Goal: Task Accomplishment & Management: Use online tool/utility

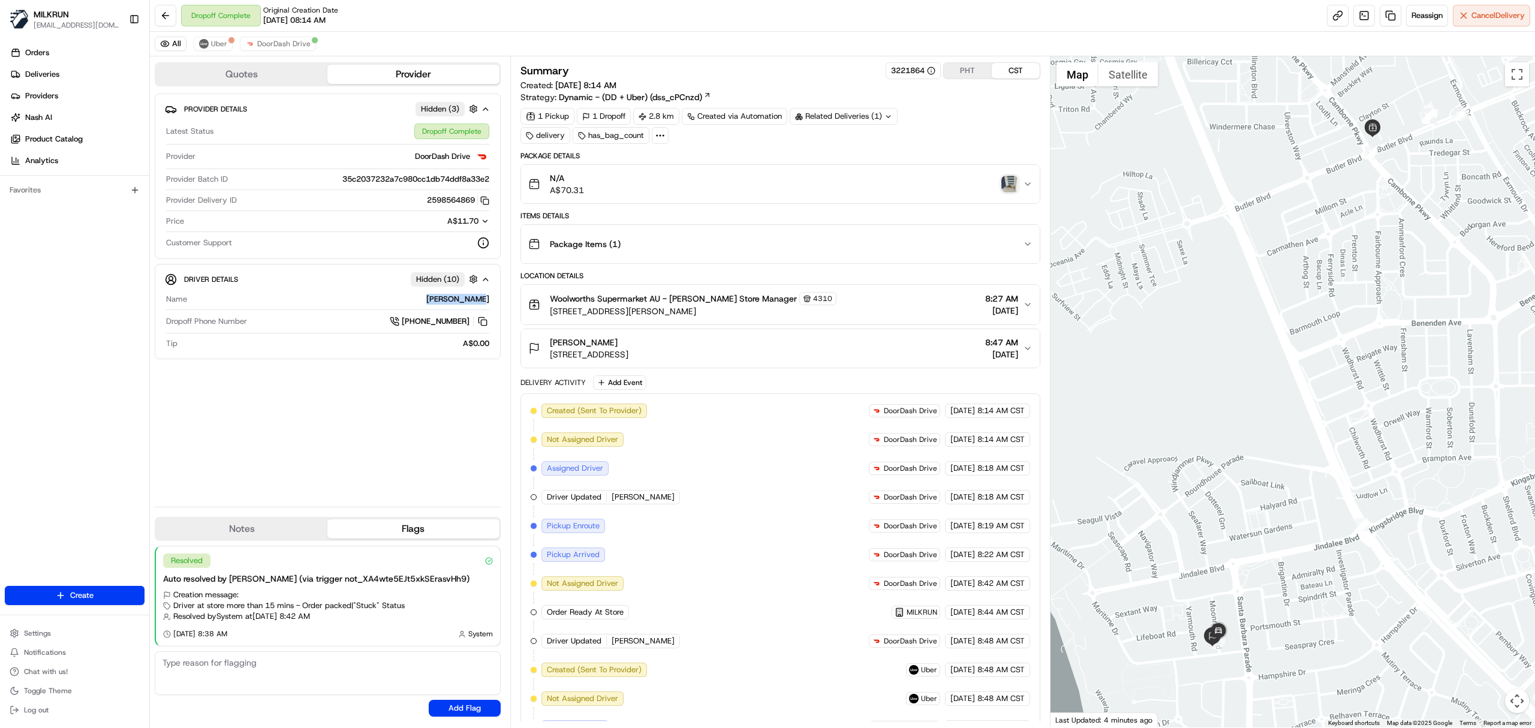
drag, startPoint x: 430, startPoint y: 303, endPoint x: 458, endPoint y: 293, distance: 30.0
click at [476, 305] on div "Beverley-Ann M." at bounding box center [340, 299] width 297 height 11
copy div "Beverley-Ann"
drag, startPoint x: 672, startPoint y: 303, endPoint x: 694, endPoint y: 305, distance: 22.3
click at [694, 305] on span "Woolworths Supermarket AU - Butler Store Manager" at bounding box center [673, 299] width 247 height 12
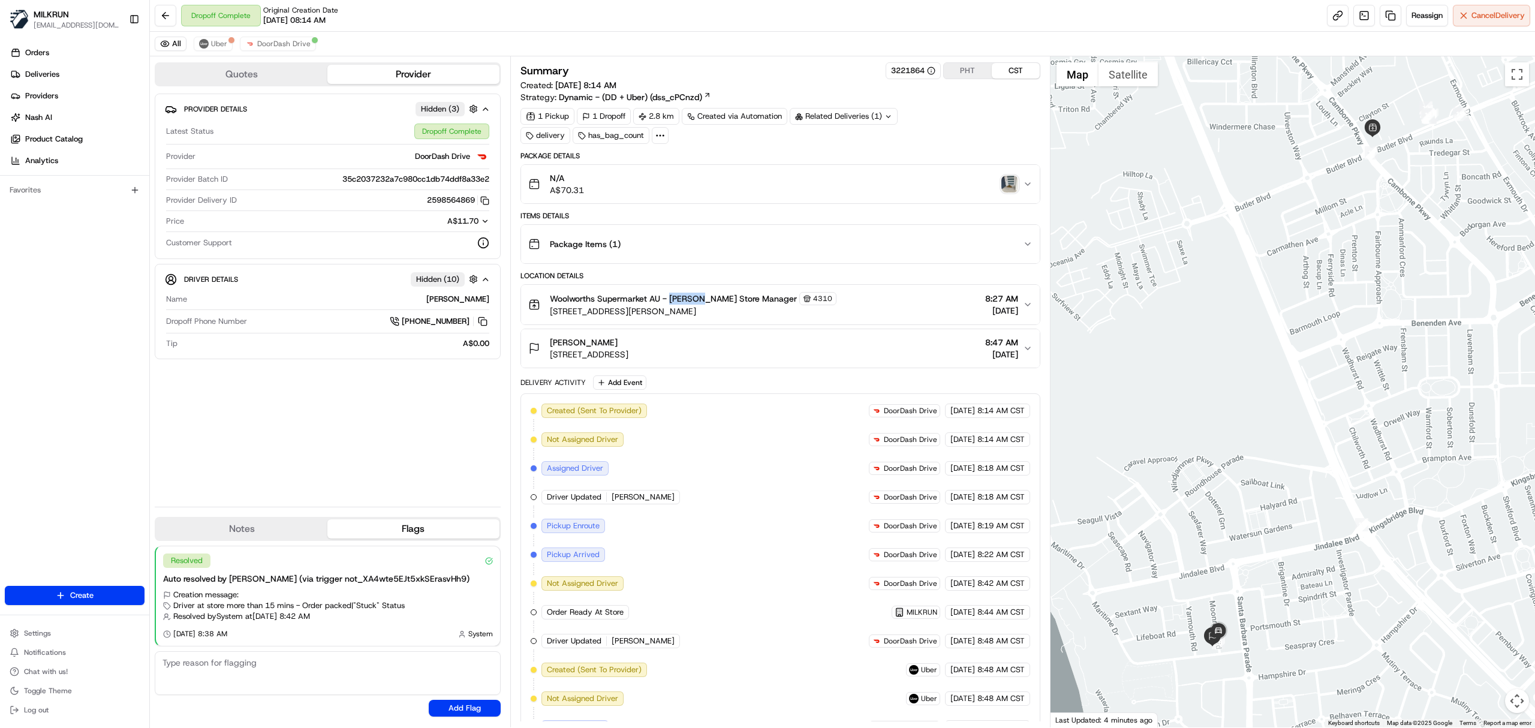
copy span "Butler"
click at [276, 46] on span "DoorDash Drive" at bounding box center [283, 44] width 53 height 10
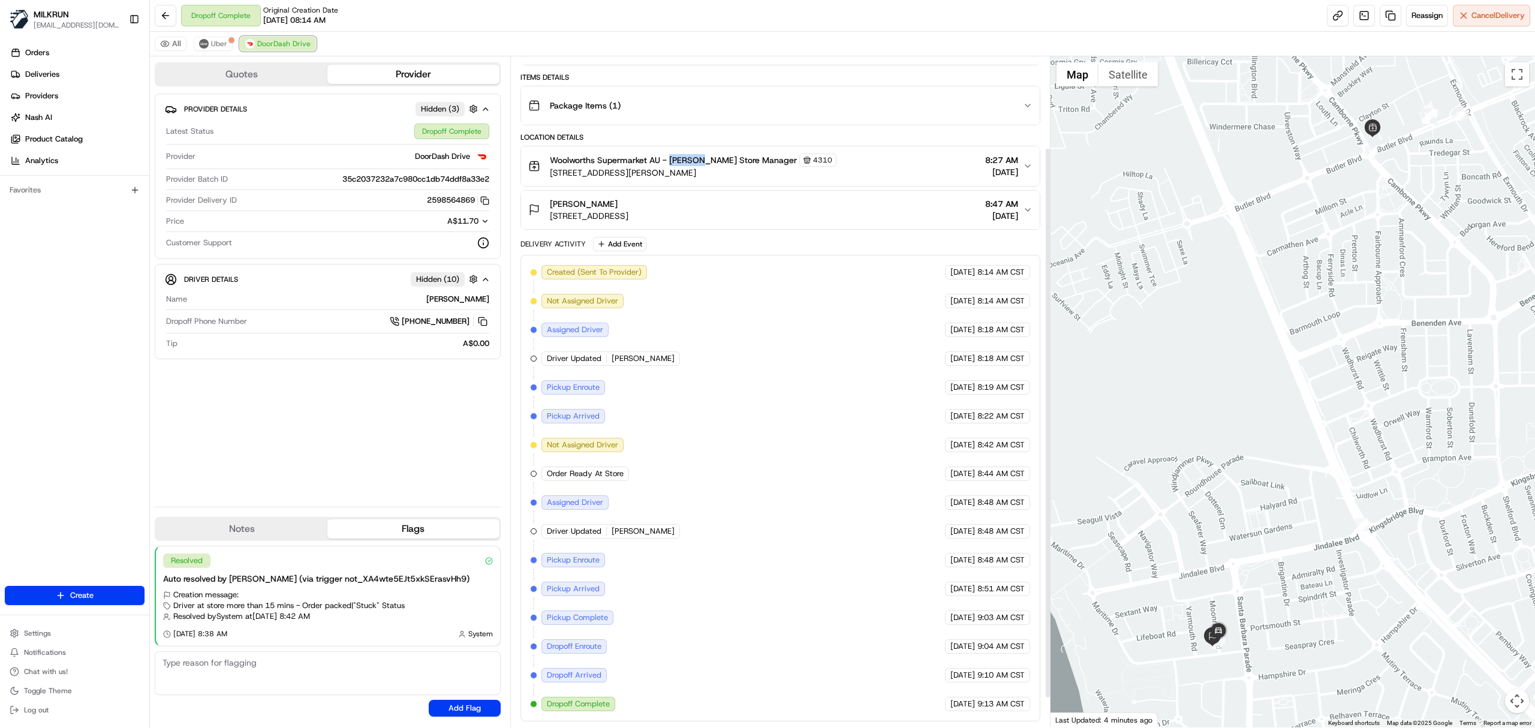
scroll to position [148, 0]
click at [214, 37] on button "Uber" at bounding box center [213, 44] width 39 height 14
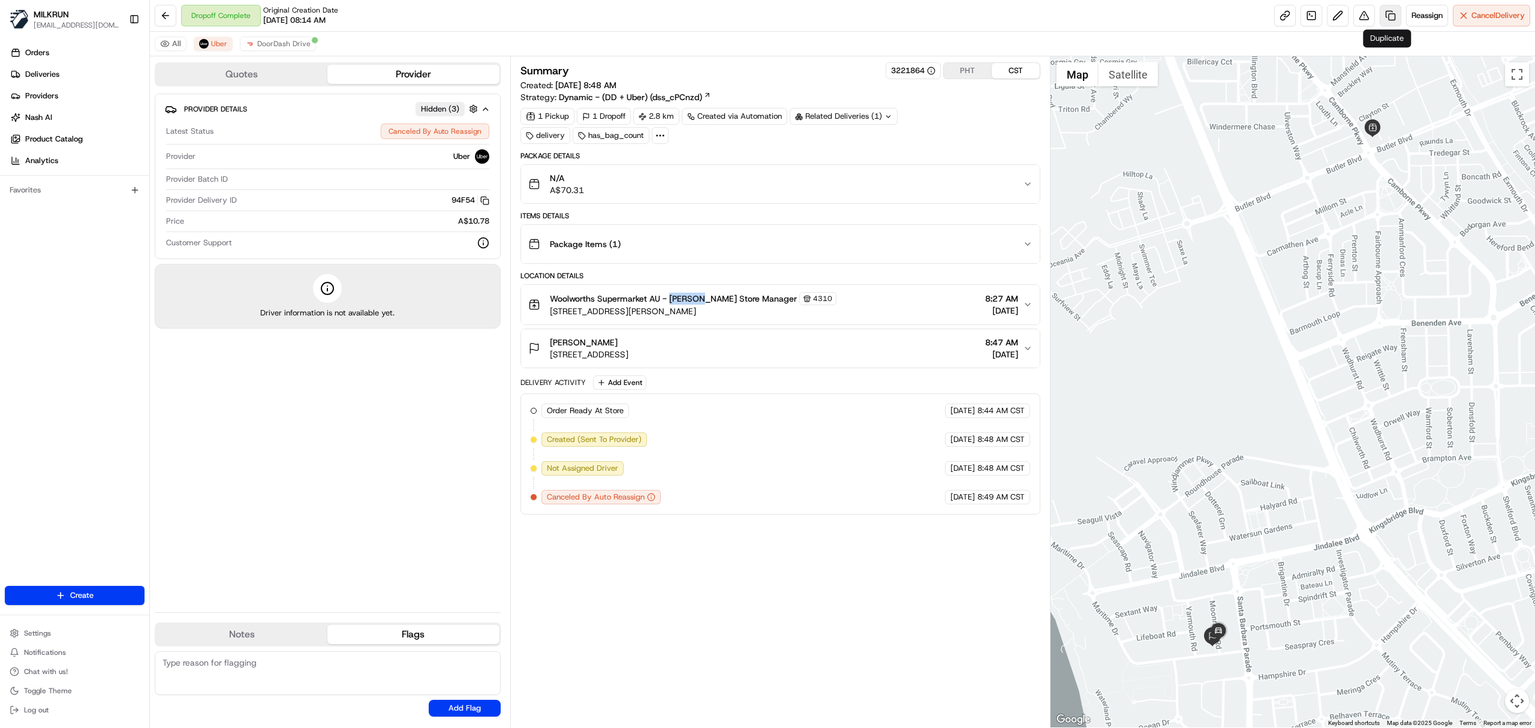
click at [1384, 12] on link at bounding box center [1391, 16] width 22 height 22
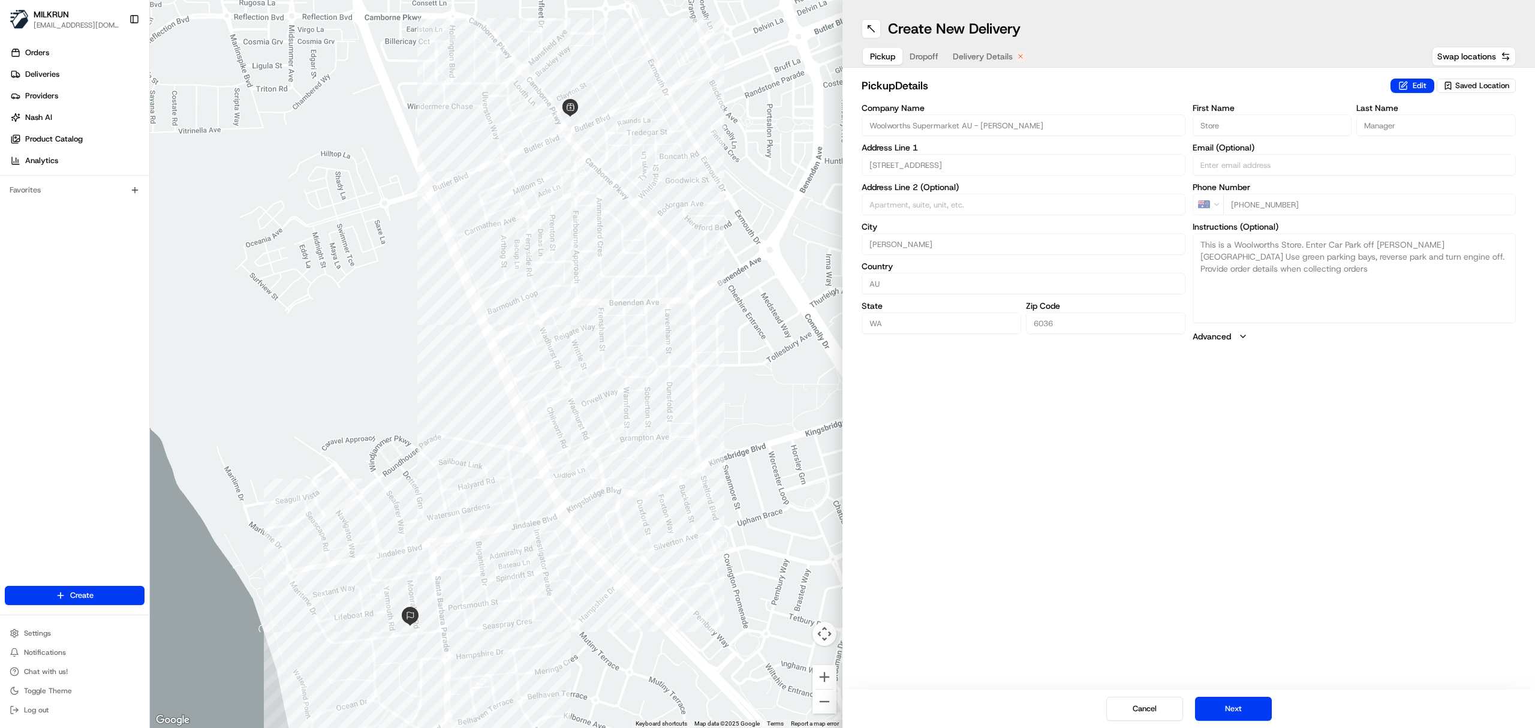
click at [967, 56] on span "Delivery Details" at bounding box center [983, 56] width 60 height 12
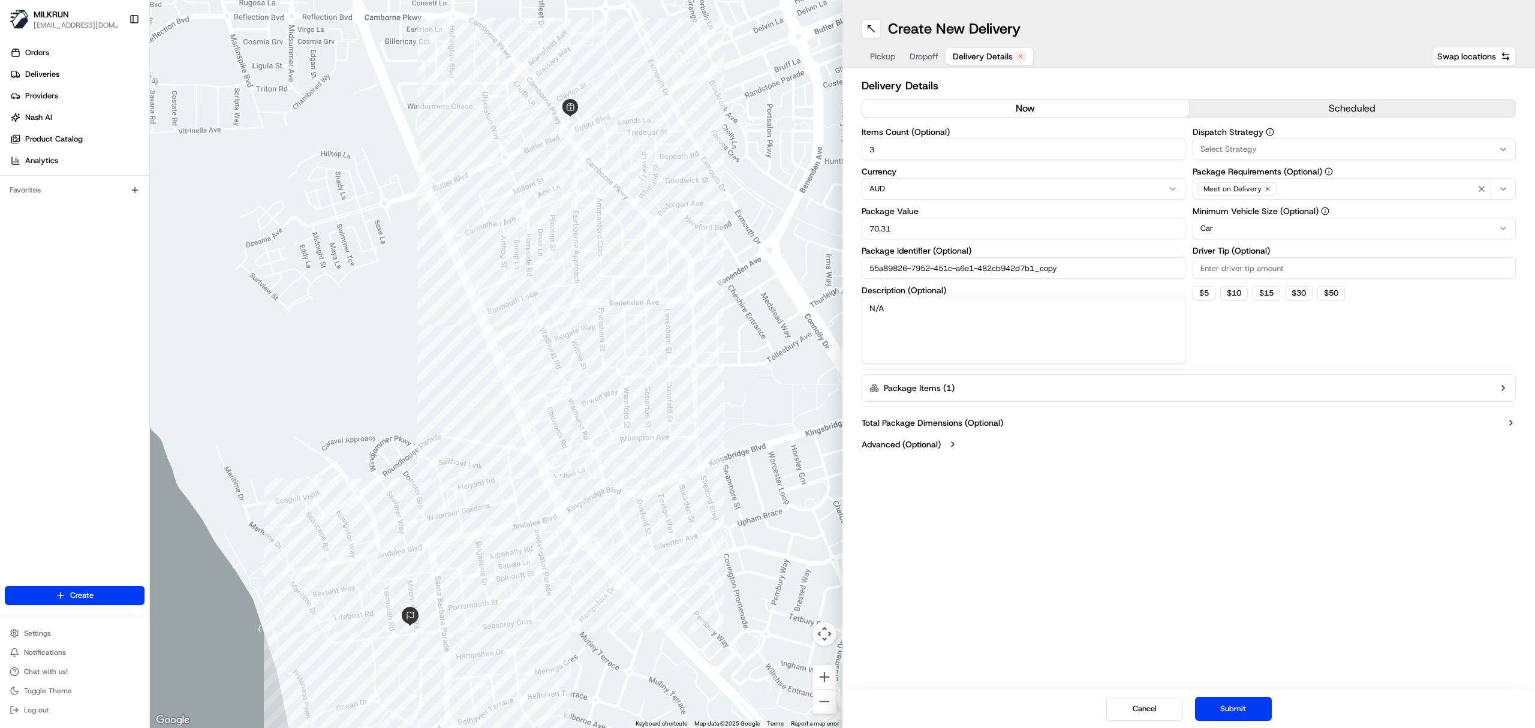
click at [1023, 111] on button "now" at bounding box center [1025, 109] width 327 height 18
click at [1232, 715] on button "Submit" at bounding box center [1233, 709] width 77 height 24
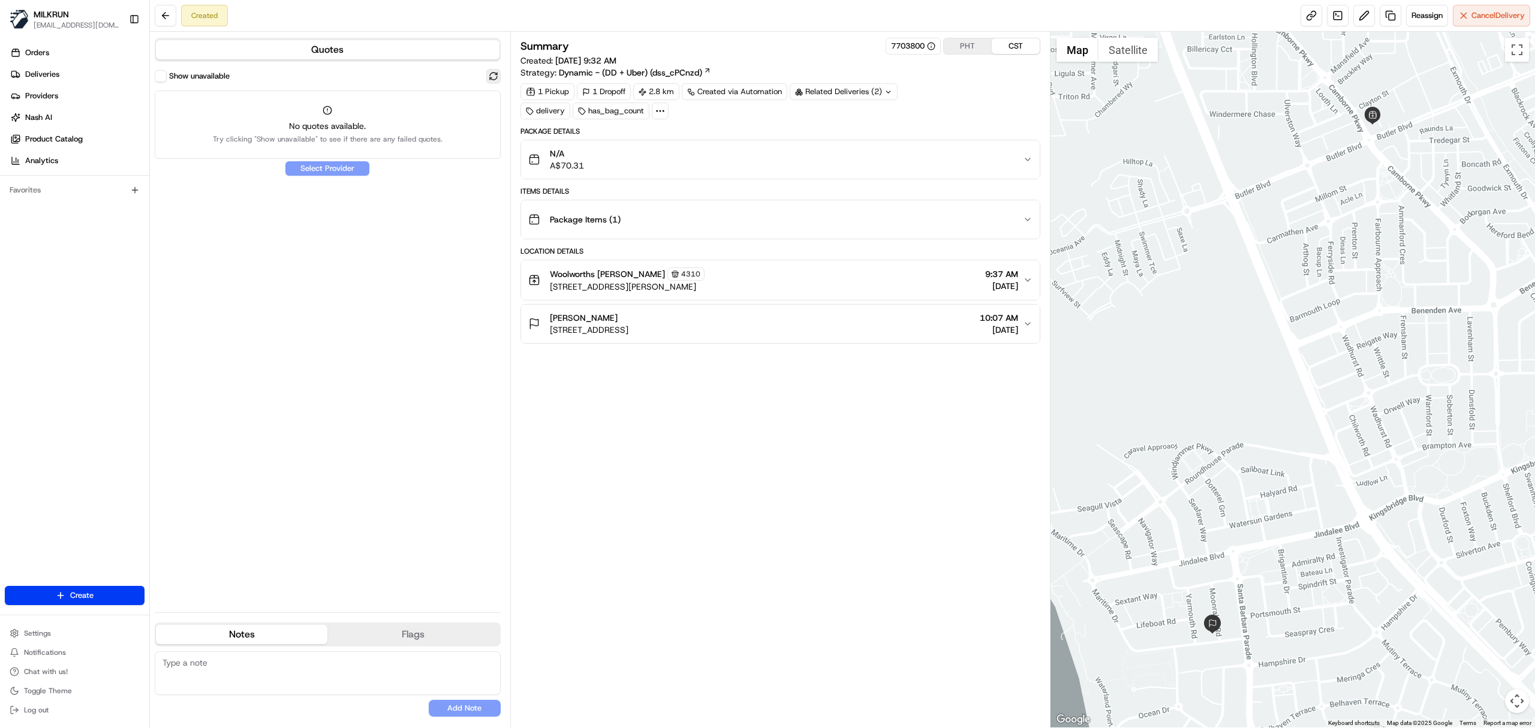
click at [491, 77] on button at bounding box center [493, 76] width 14 height 14
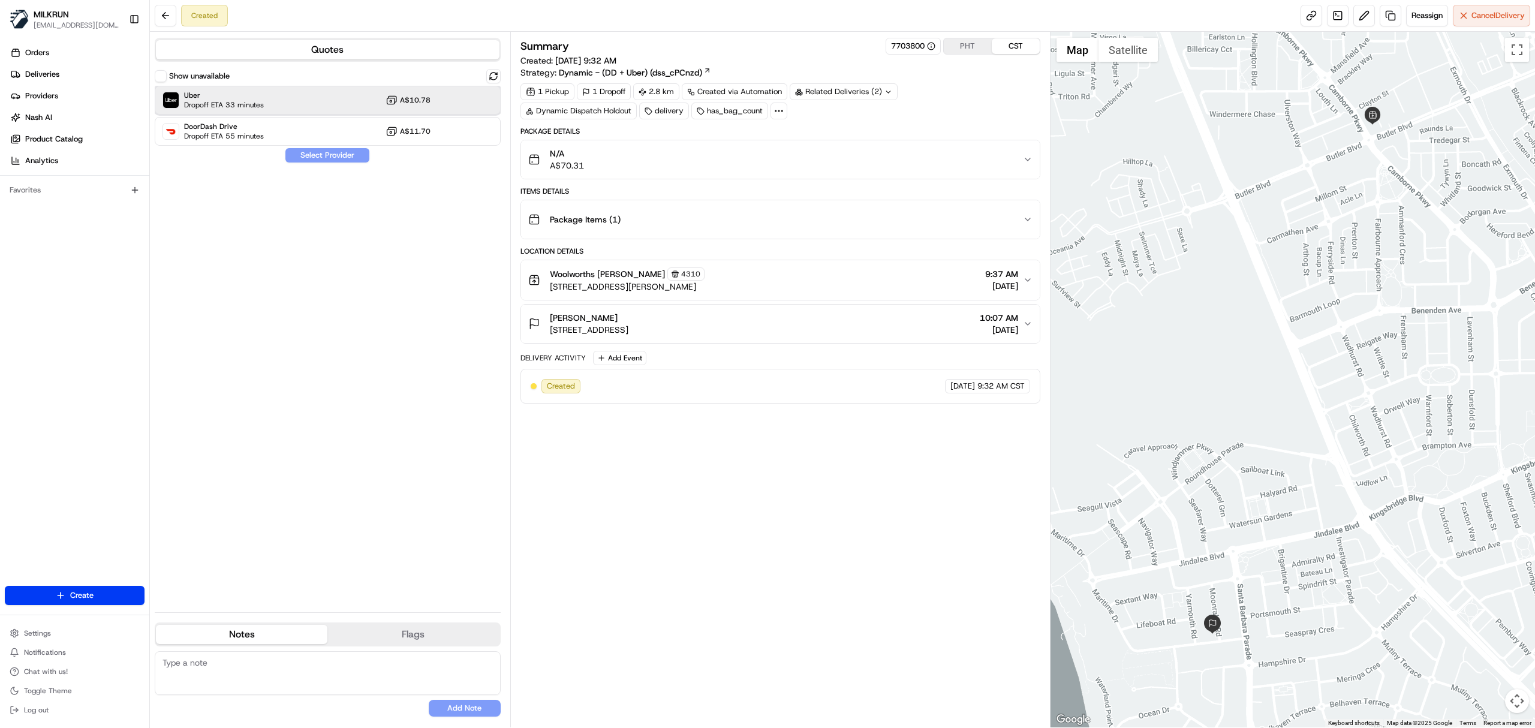
click at [308, 104] on div "Uber Dropoff ETA 33 minutes A$10.78" at bounding box center [328, 100] width 346 height 29
drag, startPoint x: 317, startPoint y: 155, endPoint x: 336, endPoint y: 157, distance: 18.7
click at [318, 155] on button "Assign Provider" at bounding box center [327, 155] width 85 height 14
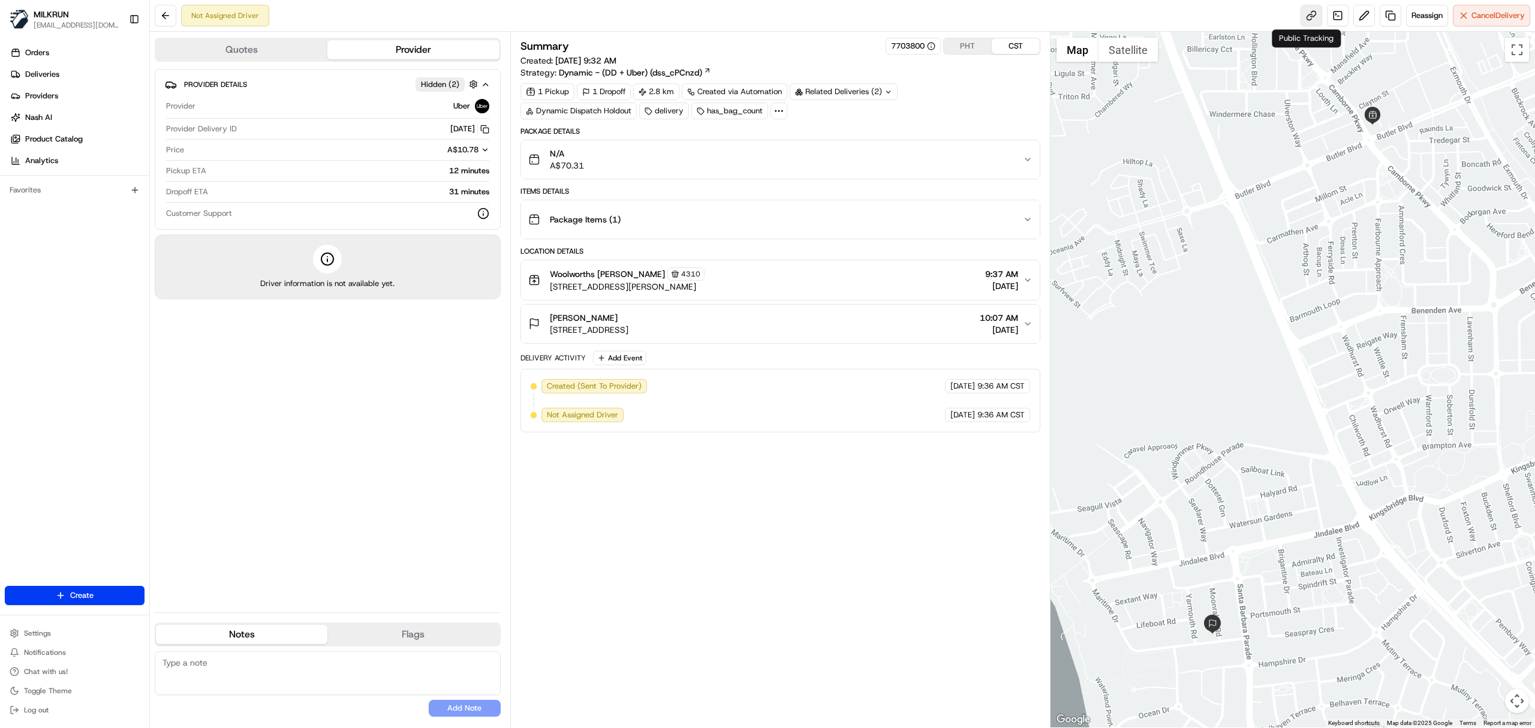
click at [1304, 17] on link at bounding box center [1312, 16] width 22 height 22
